Goal: Task Accomplishment & Management: Use online tool/utility

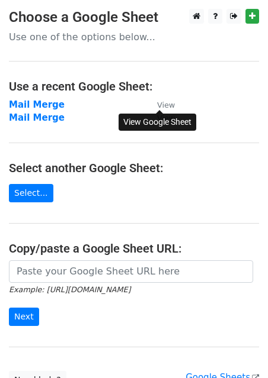
click at [167, 108] on small "View" at bounding box center [166, 105] width 18 height 9
click at [53, 117] on strong "Mail Merge" at bounding box center [37, 118] width 56 height 11
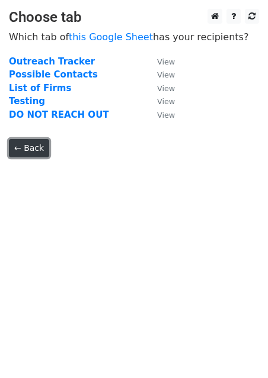
click at [35, 153] on link "← Back" at bounding box center [29, 148] width 40 height 18
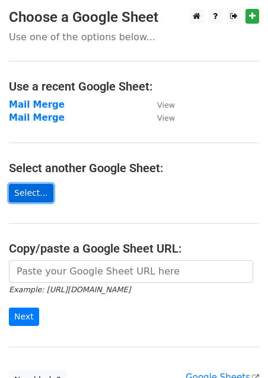
click at [36, 188] on link "Select..." at bounding box center [31, 193] width 44 height 18
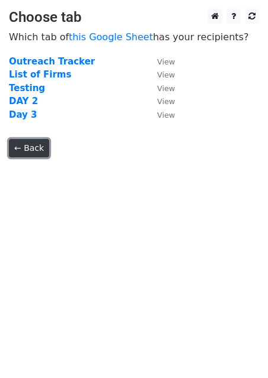
click at [37, 147] on link "← Back" at bounding box center [29, 148] width 40 height 18
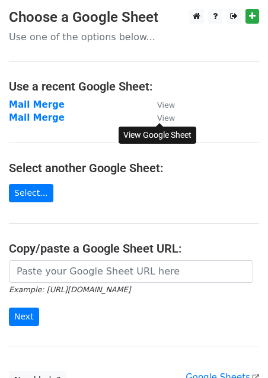
click at [168, 115] on small "View" at bounding box center [166, 118] width 18 height 9
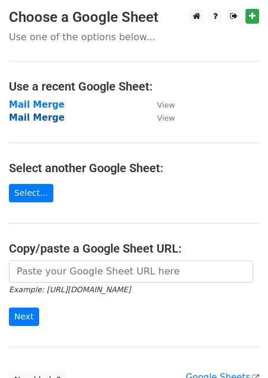
click at [54, 123] on strong "Mail Merge" at bounding box center [37, 118] width 56 height 11
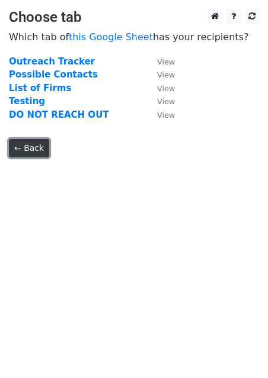
click at [28, 150] on link "← Back" at bounding box center [29, 148] width 40 height 18
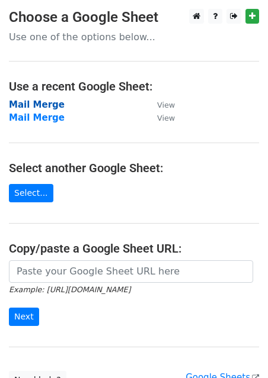
click at [43, 107] on strong "Mail Merge" at bounding box center [37, 104] width 56 height 11
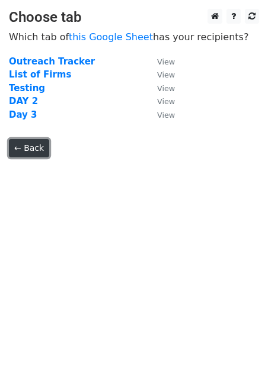
click at [38, 146] on link "← Back" at bounding box center [29, 148] width 40 height 18
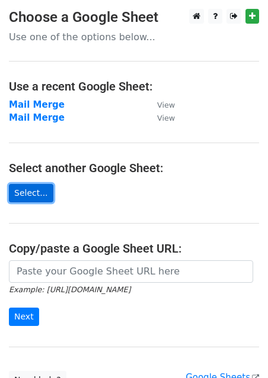
click at [40, 197] on link "Select..." at bounding box center [31, 193] width 44 height 18
